Goal: Navigation & Orientation: Find specific page/section

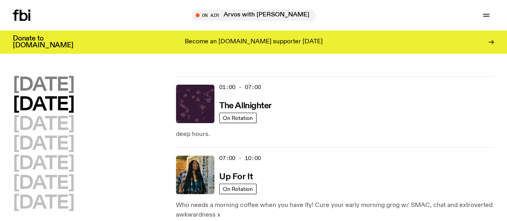
click at [60, 87] on h2 "[DATE]" at bounding box center [43, 85] width 61 height 18
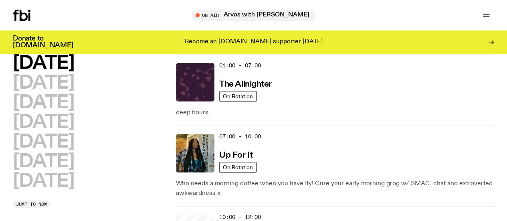
scroll to position [22, 0]
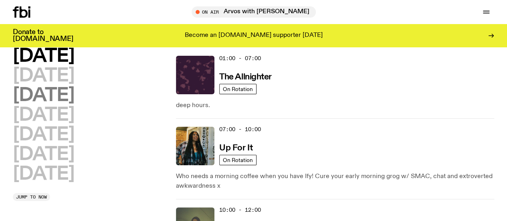
click at [74, 105] on h2 "[DATE]" at bounding box center [43, 96] width 61 height 18
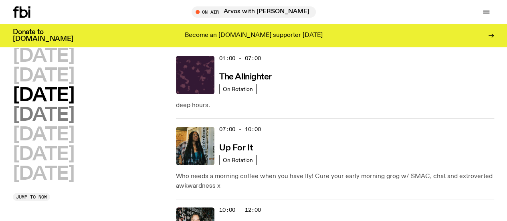
click at [74, 124] on h2 "[DATE]" at bounding box center [43, 115] width 61 height 18
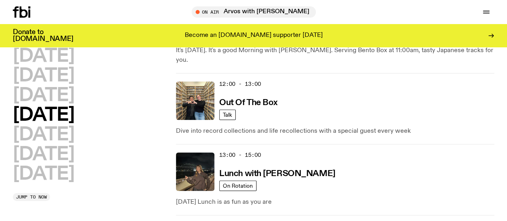
scroll to position [196, 0]
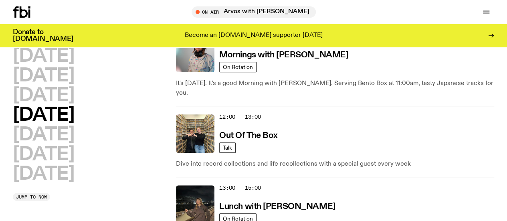
click at [74, 62] on h2 "[DATE]" at bounding box center [43, 56] width 61 height 18
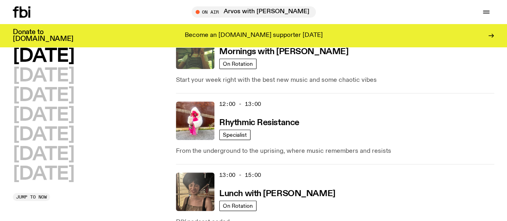
scroll to position [250, 0]
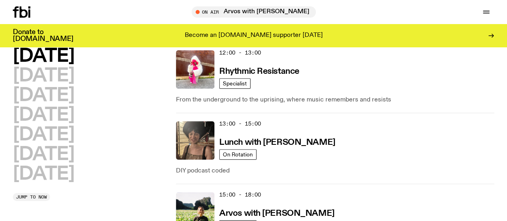
drag, startPoint x: 384, startPoint y: 118, endPoint x: 337, endPoint y: 105, distance: 49.1
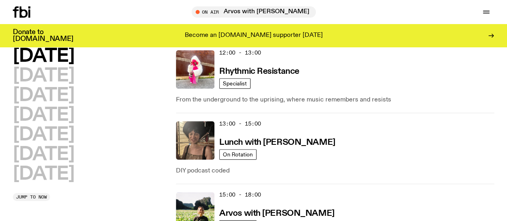
drag, startPoint x: 337, startPoint y: 105, endPoint x: 372, endPoint y: 122, distance: 38.7
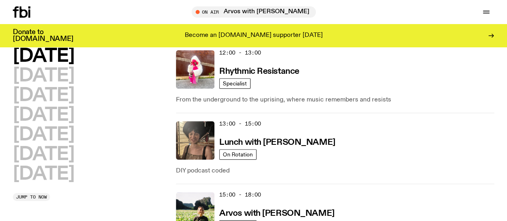
drag, startPoint x: 372, startPoint y: 122, endPoint x: 353, endPoint y: 112, distance: 21.7
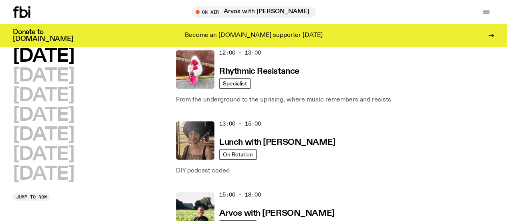
drag, startPoint x: 350, startPoint y: 110, endPoint x: 392, endPoint y: 129, distance: 45.6
drag, startPoint x: 392, startPoint y: 129, endPoint x: 339, endPoint y: 107, distance: 57.1
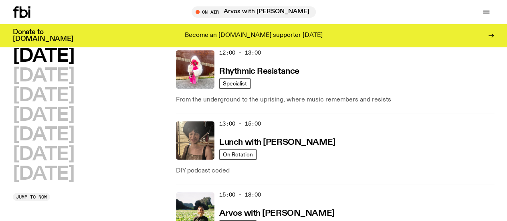
drag, startPoint x: 339, startPoint y: 107, endPoint x: 382, endPoint y: 121, distance: 45.6
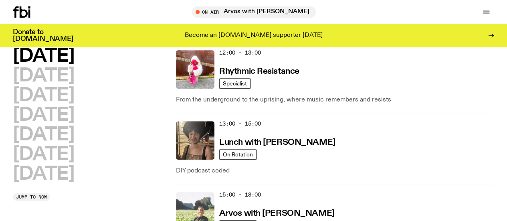
click at [186, 192] on img at bounding box center [195, 211] width 38 height 38
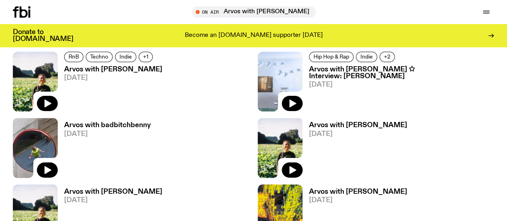
scroll to position [1323, 0]
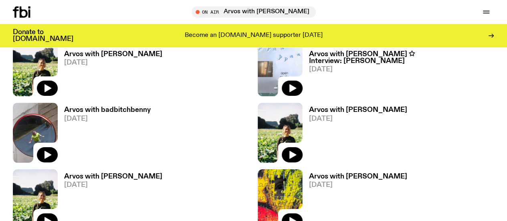
click at [0, 0] on link "Explore" at bounding box center [0, 0] width 0 height 0
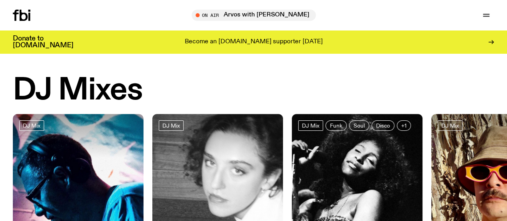
click at [23, 13] on icon at bounding box center [24, 15] width 8 height 11
